Goal: Information Seeking & Learning: Learn about a topic

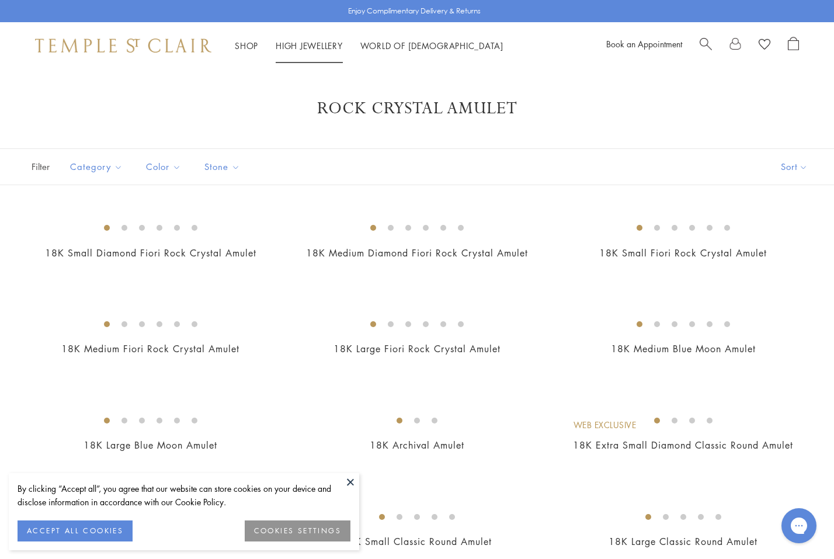
click at [325, 50] on li "High Jewellery High Jewellery" at bounding box center [309, 46] width 67 height 15
click at [303, 47] on link "High Jewellery High Jewellery" at bounding box center [309, 46] width 67 height 12
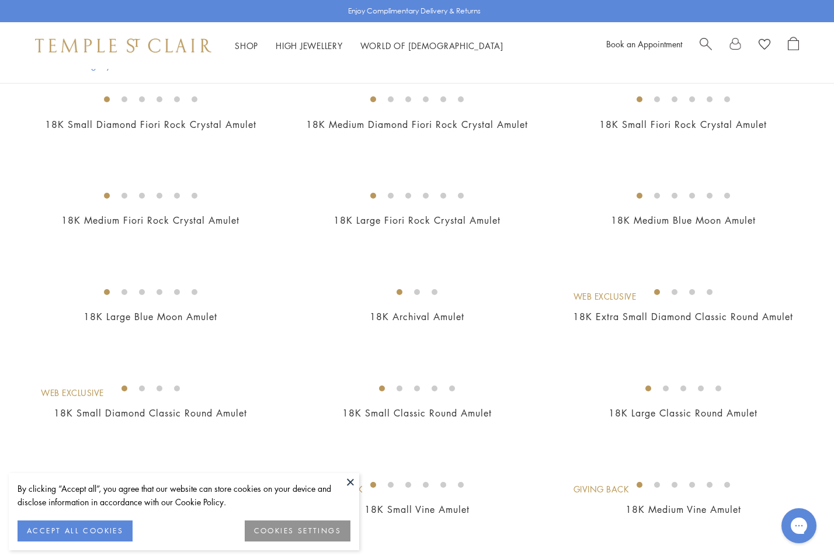
scroll to position [135, 0]
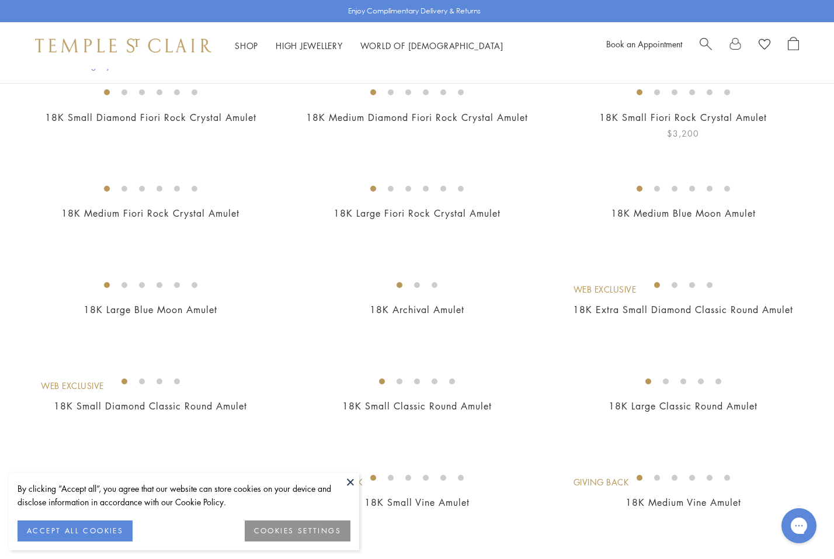
click at [0, 0] on img at bounding box center [0, 0] width 0 height 0
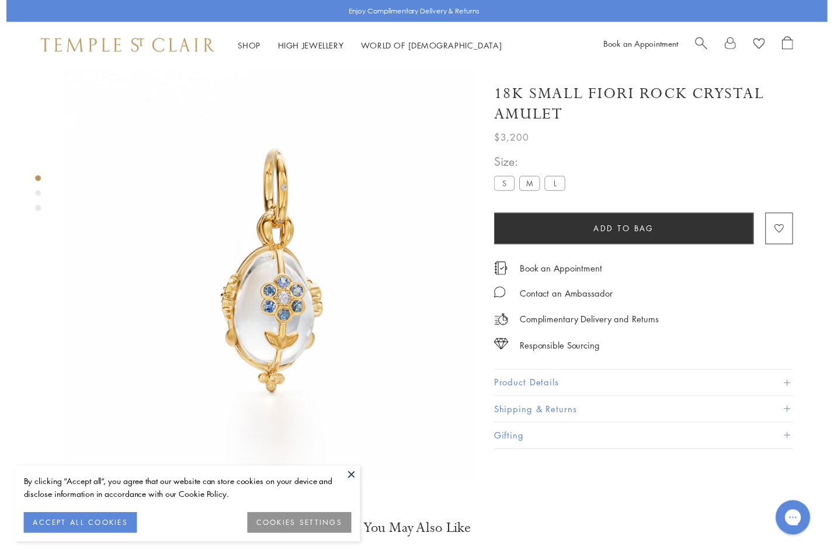
scroll to position [69, 0]
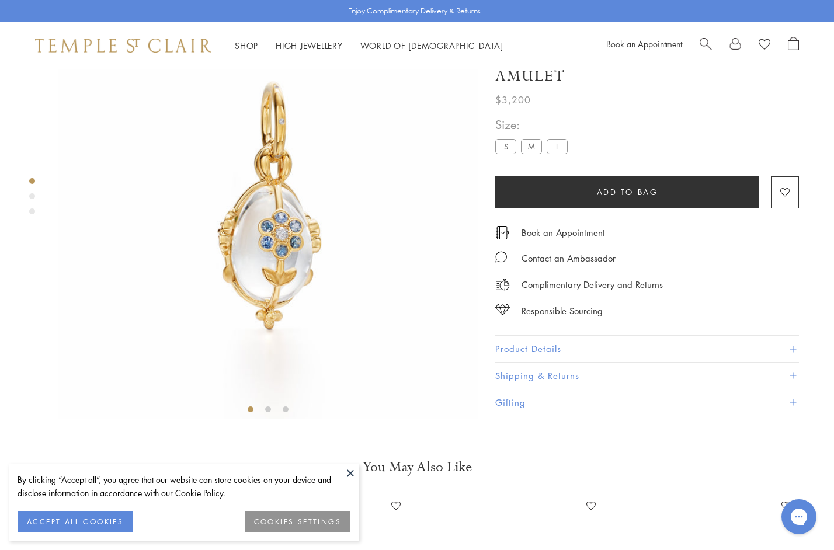
click at [296, 228] on img at bounding box center [267, 209] width 419 height 419
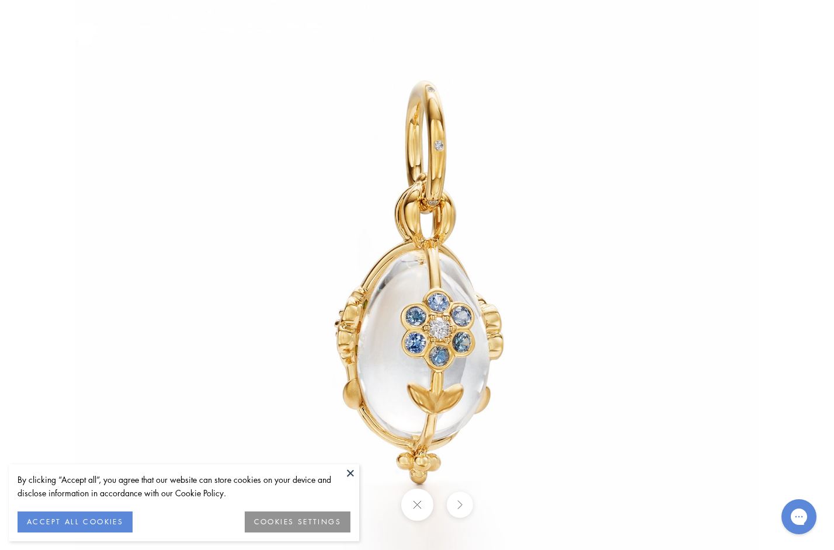
click at [443, 370] on img at bounding box center [416, 288] width 683 height 683
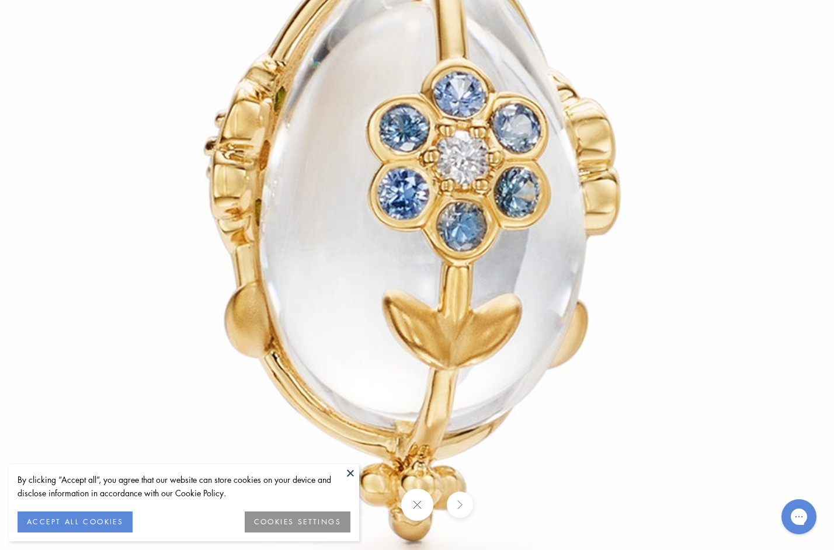
click at [455, 499] on button at bounding box center [459, 505] width 26 height 26
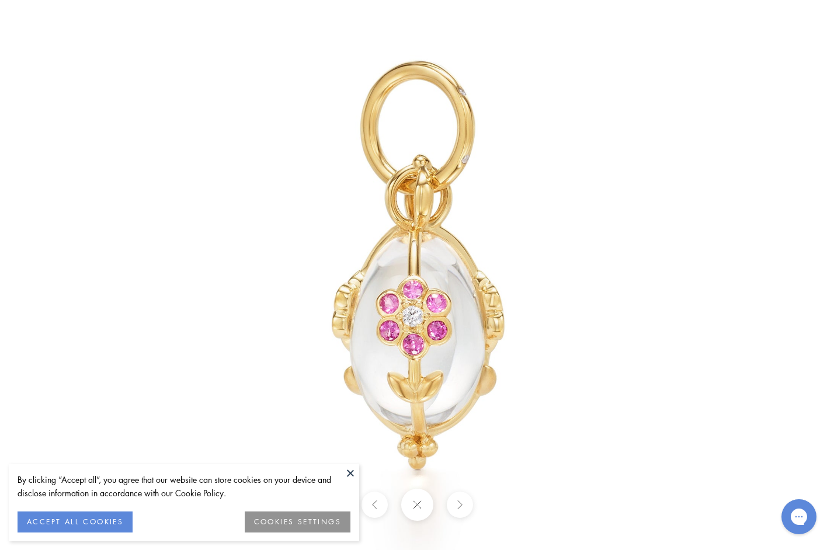
click at [394, 312] on img at bounding box center [416, 274] width 683 height 683
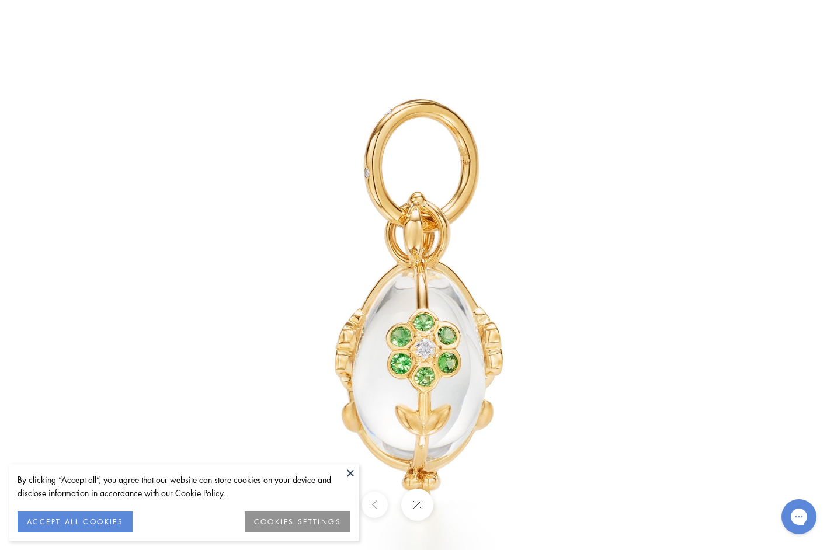
click at [427, 316] on img at bounding box center [416, 309] width 683 height 683
